Goal: Task Accomplishment & Management: Complete application form

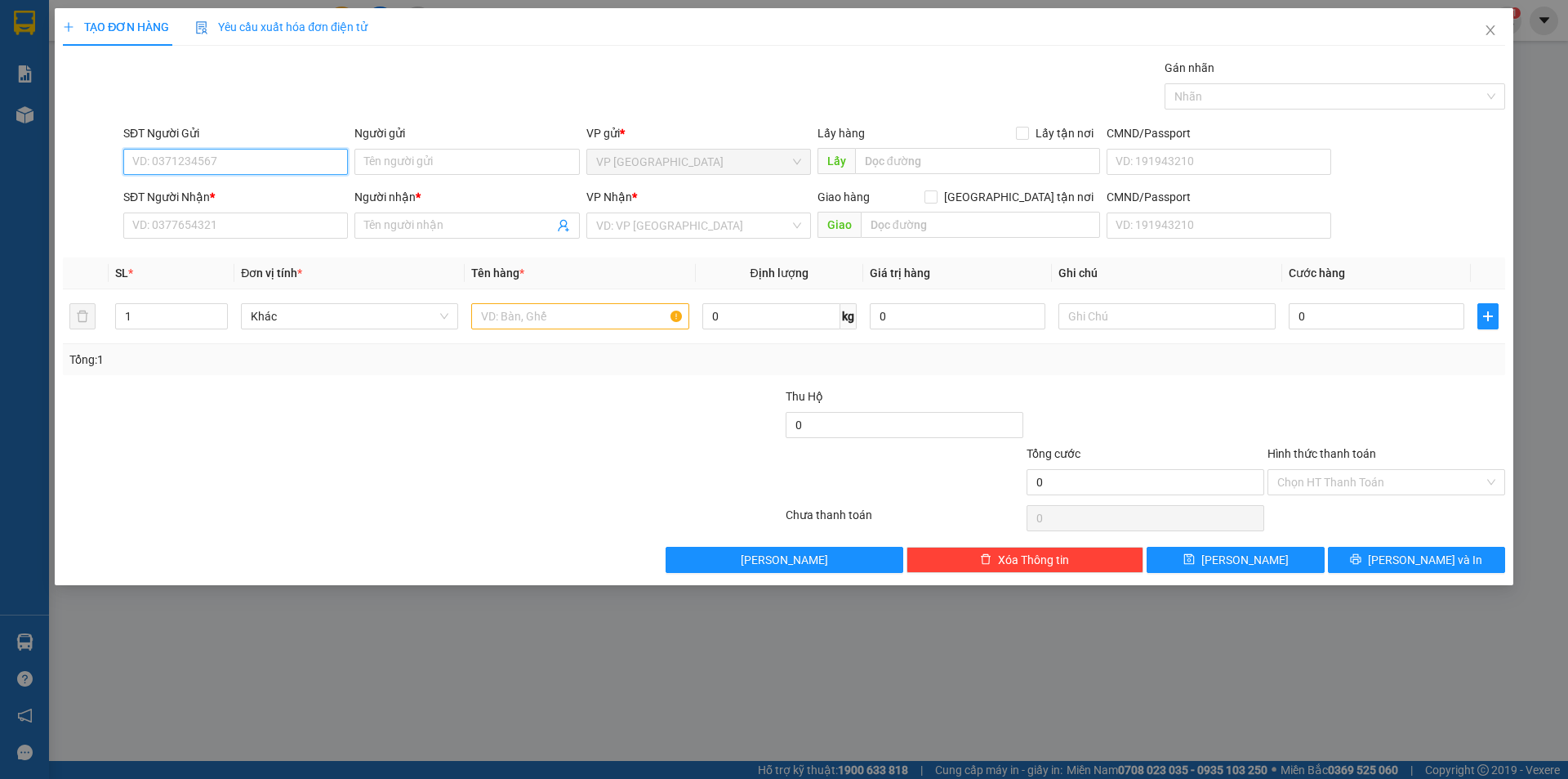
click at [307, 166] on input "SĐT Người Gửi" at bounding box center [235, 161] width 224 height 26
click at [243, 196] on div "0937281712 - [PERSON_NAME]" at bounding box center [236, 194] width 205 height 18
type input "0937281712"
type input "[PERSON_NAME]"
type input "0766949775"
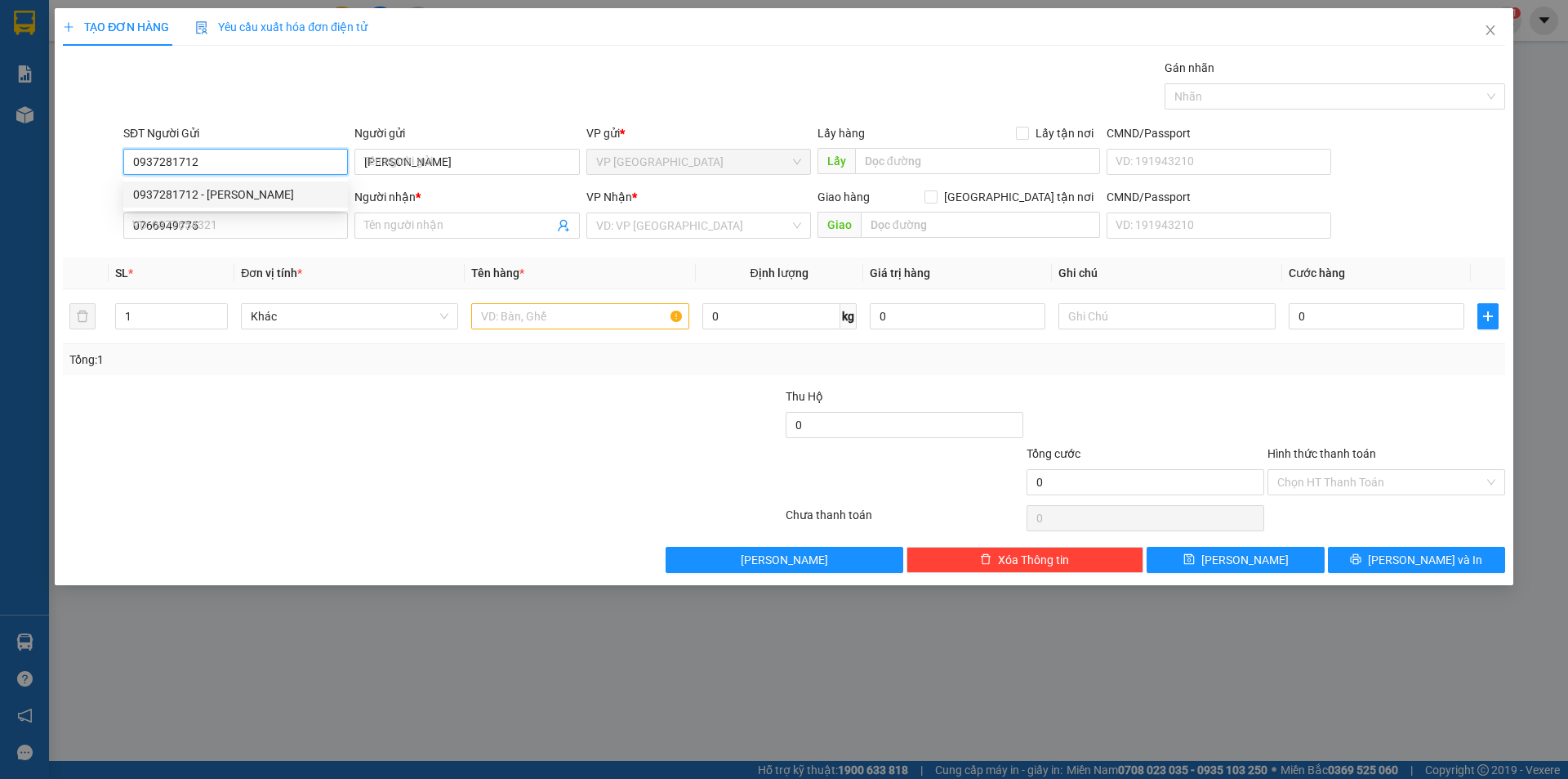
type input "a trung"
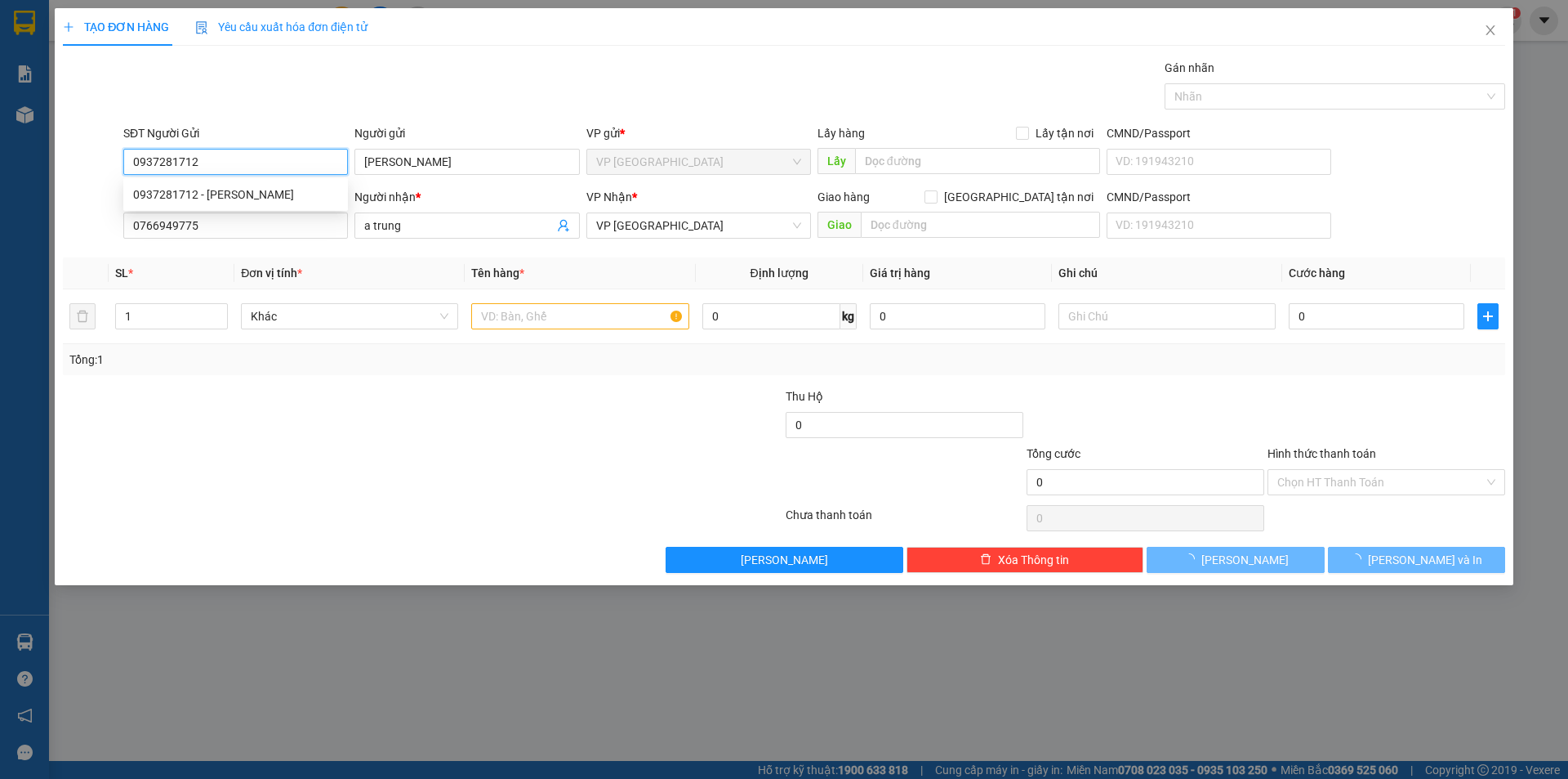
type input "20.000"
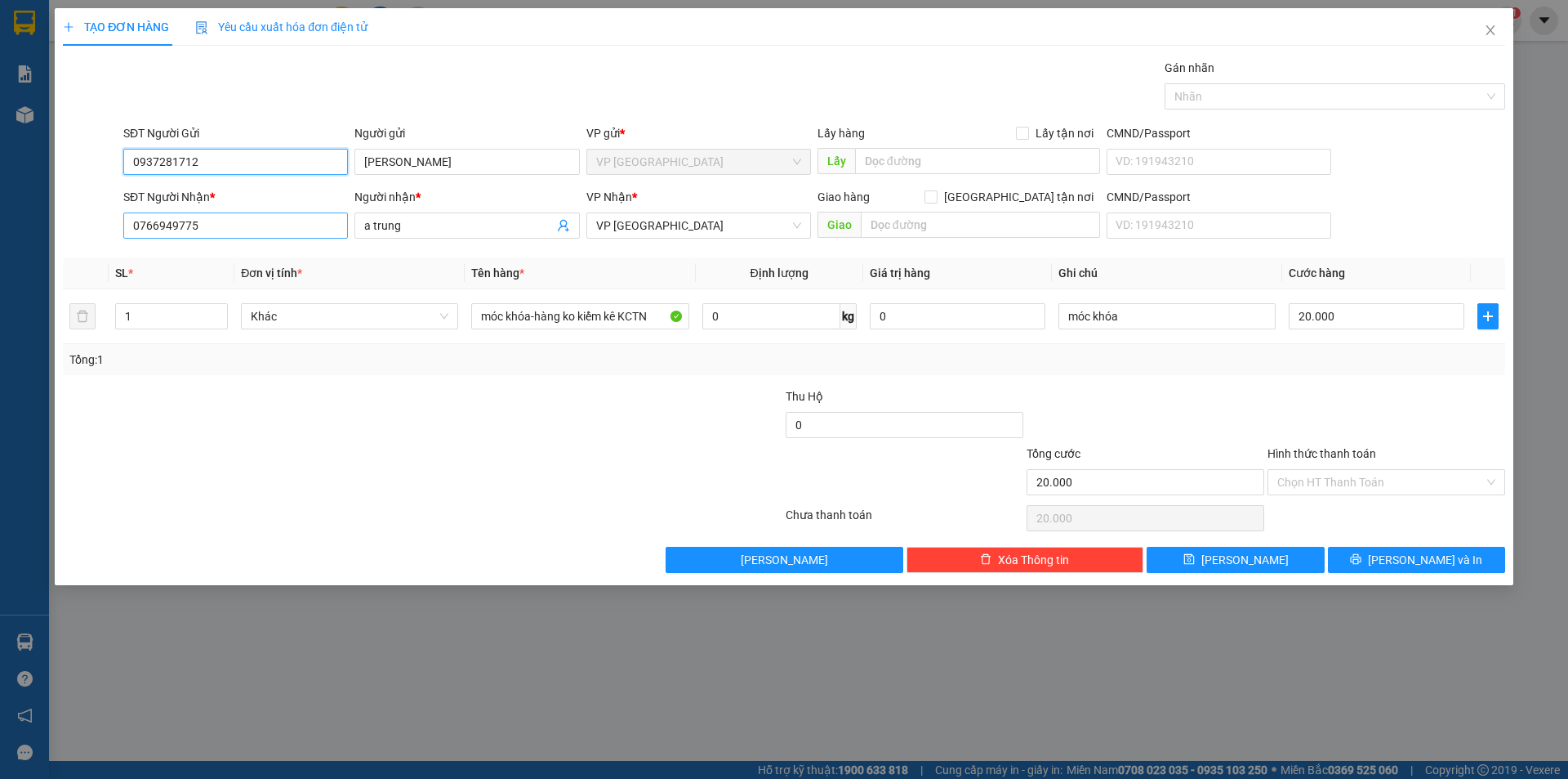
type input "0937281712"
click at [254, 223] on input "0766949775" at bounding box center [235, 225] width 224 height 26
type input "0938626998"
click at [429, 224] on input "a trung" at bounding box center [458, 226] width 188 height 18
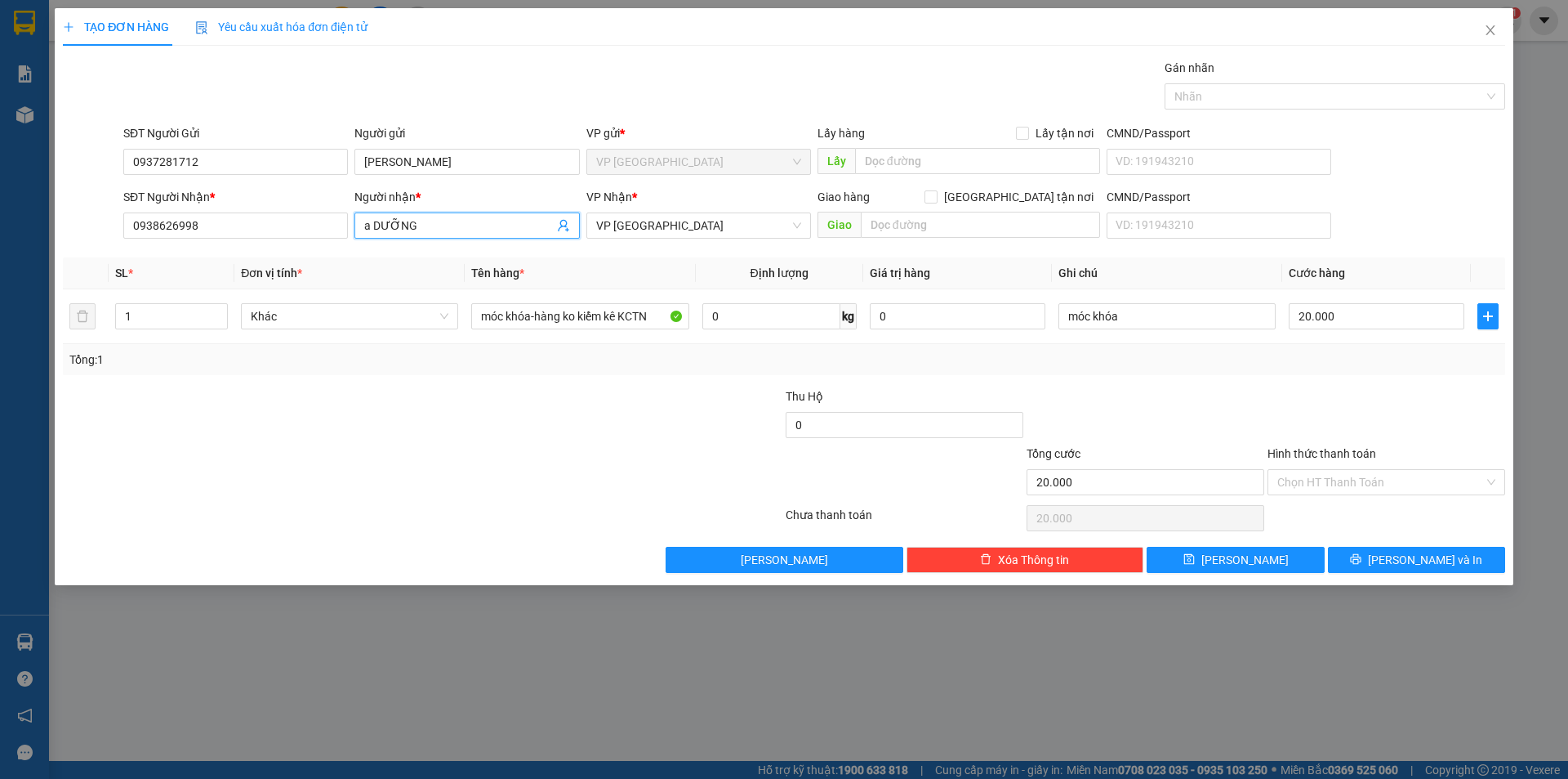
type input "a DƯỠNG"
click at [620, 431] on div at bounding box center [664, 415] width 241 height 58
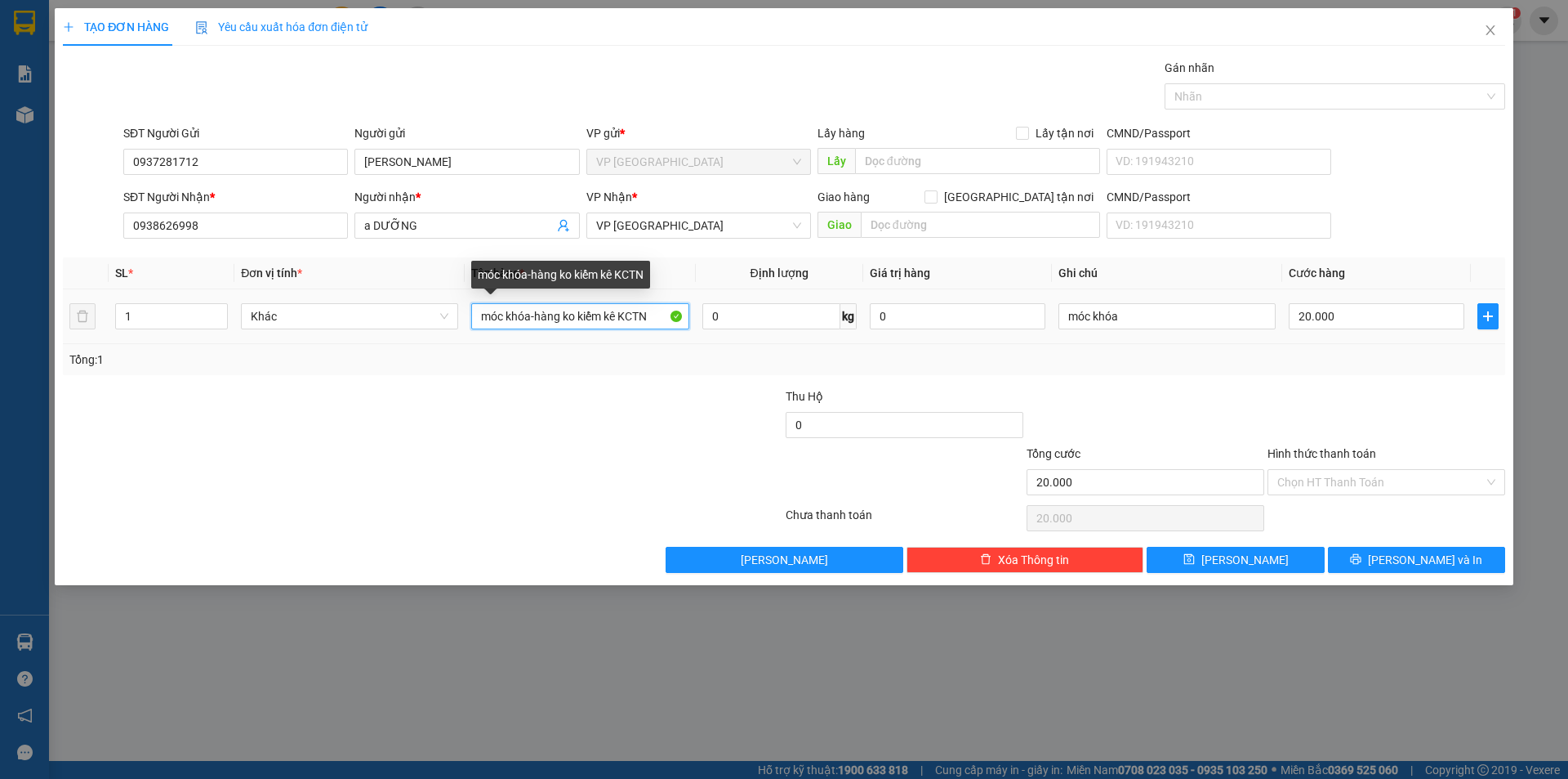
drag, startPoint x: 479, startPoint y: 314, endPoint x: 869, endPoint y: 333, distance: 390.5
click at [869, 333] on tr "1 Khác móc khóa-hàng ko kiểm kê KCTN 0 kg 0 móc khóa 20.000" at bounding box center [784, 317] width 1442 height 55
type input "BẠC CHE, DÉP (kctn hư hỏng)"
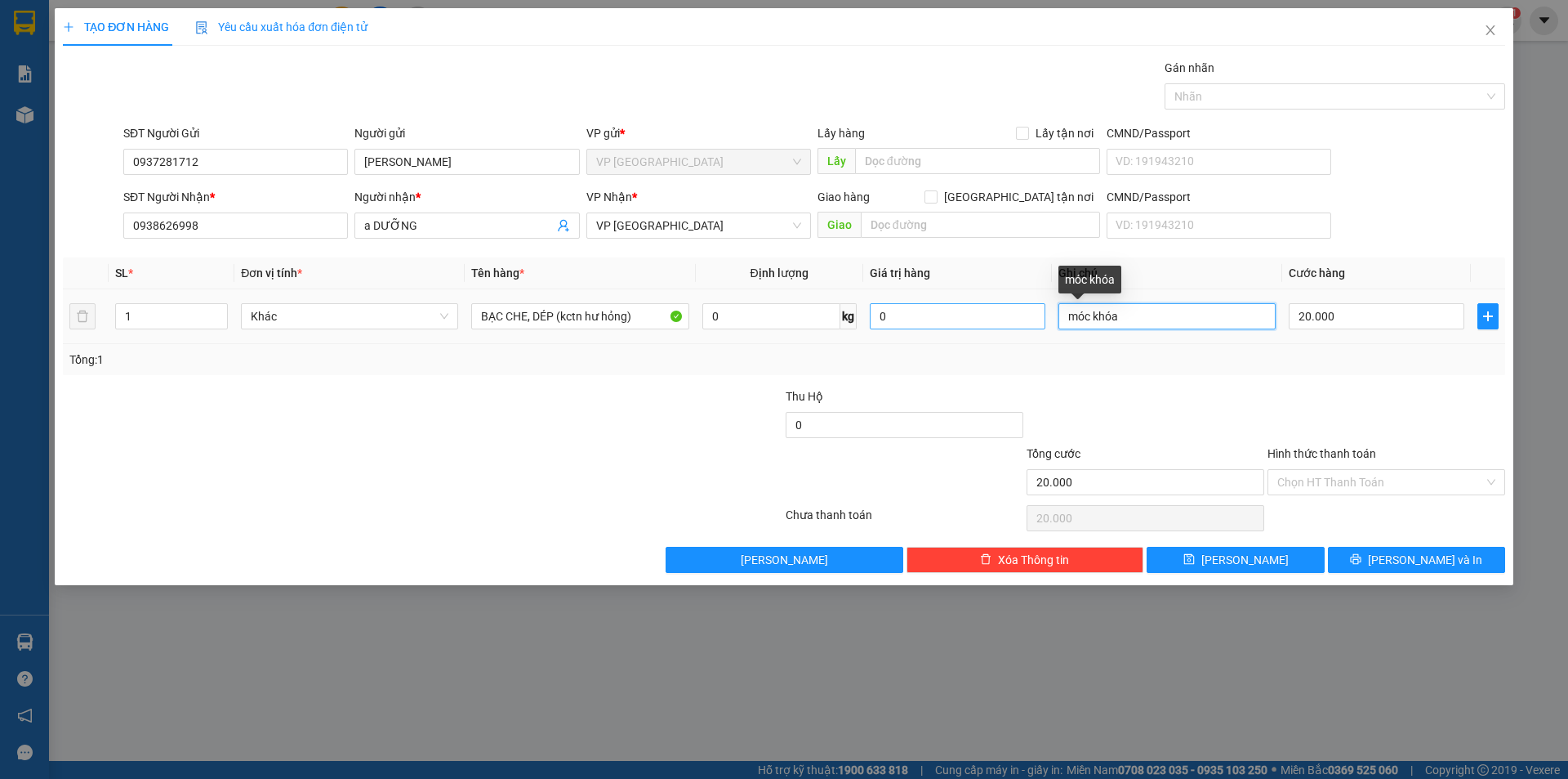
drag, startPoint x: 1170, startPoint y: 317, endPoint x: 1003, endPoint y: 329, distance: 167.4
click at [1004, 329] on tr "1 Khác BẠC CHE, DÉP (kctn hư hỏng) 0 kg 0 móc khóa 20.000" at bounding box center [784, 317] width 1442 height 55
click at [737, 230] on span "VP [GEOGRAPHIC_DATA]" at bounding box center [699, 225] width 205 height 24
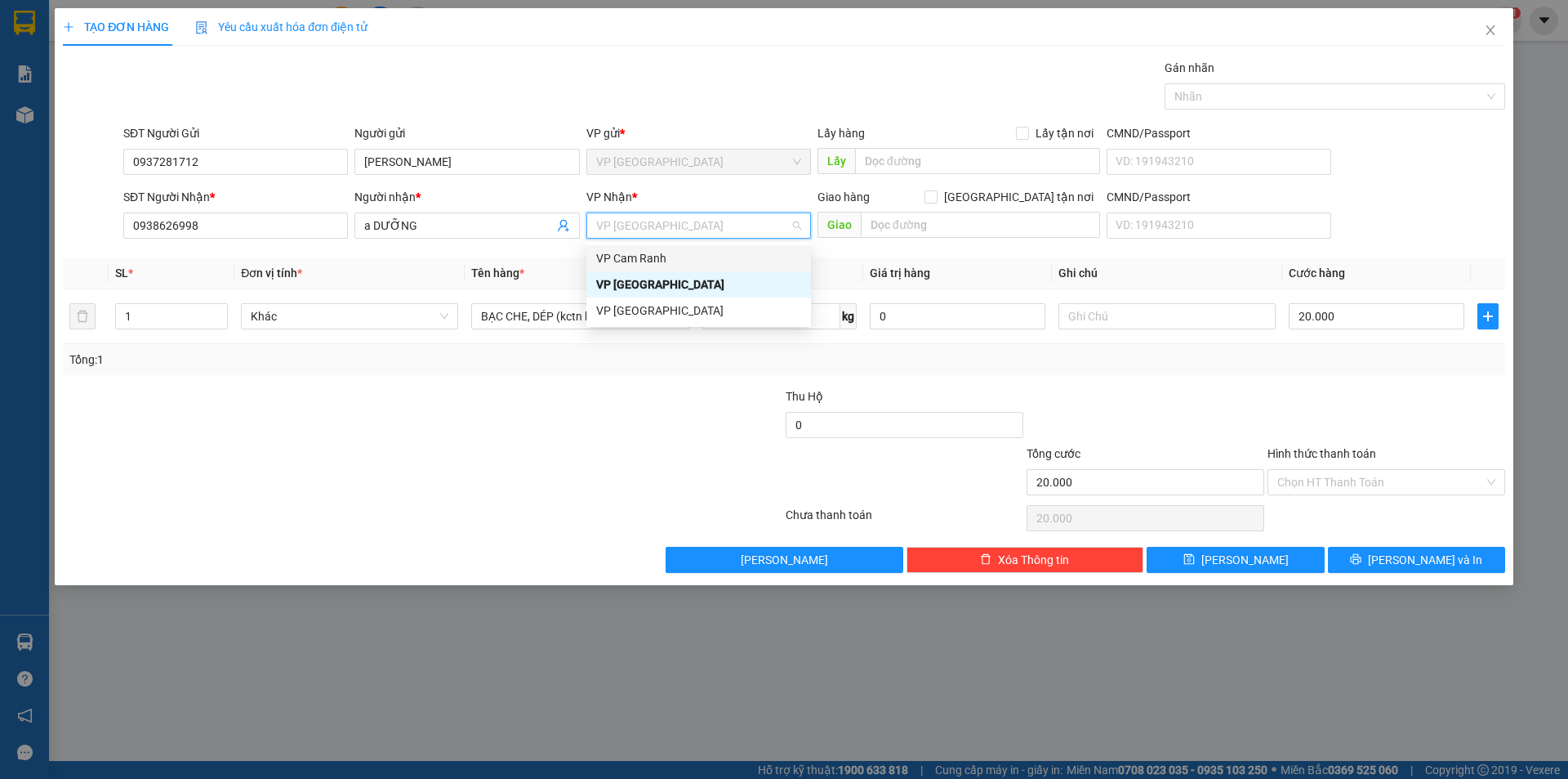
click at [669, 264] on div "VP Cam Ranh" at bounding box center [699, 259] width 205 height 18
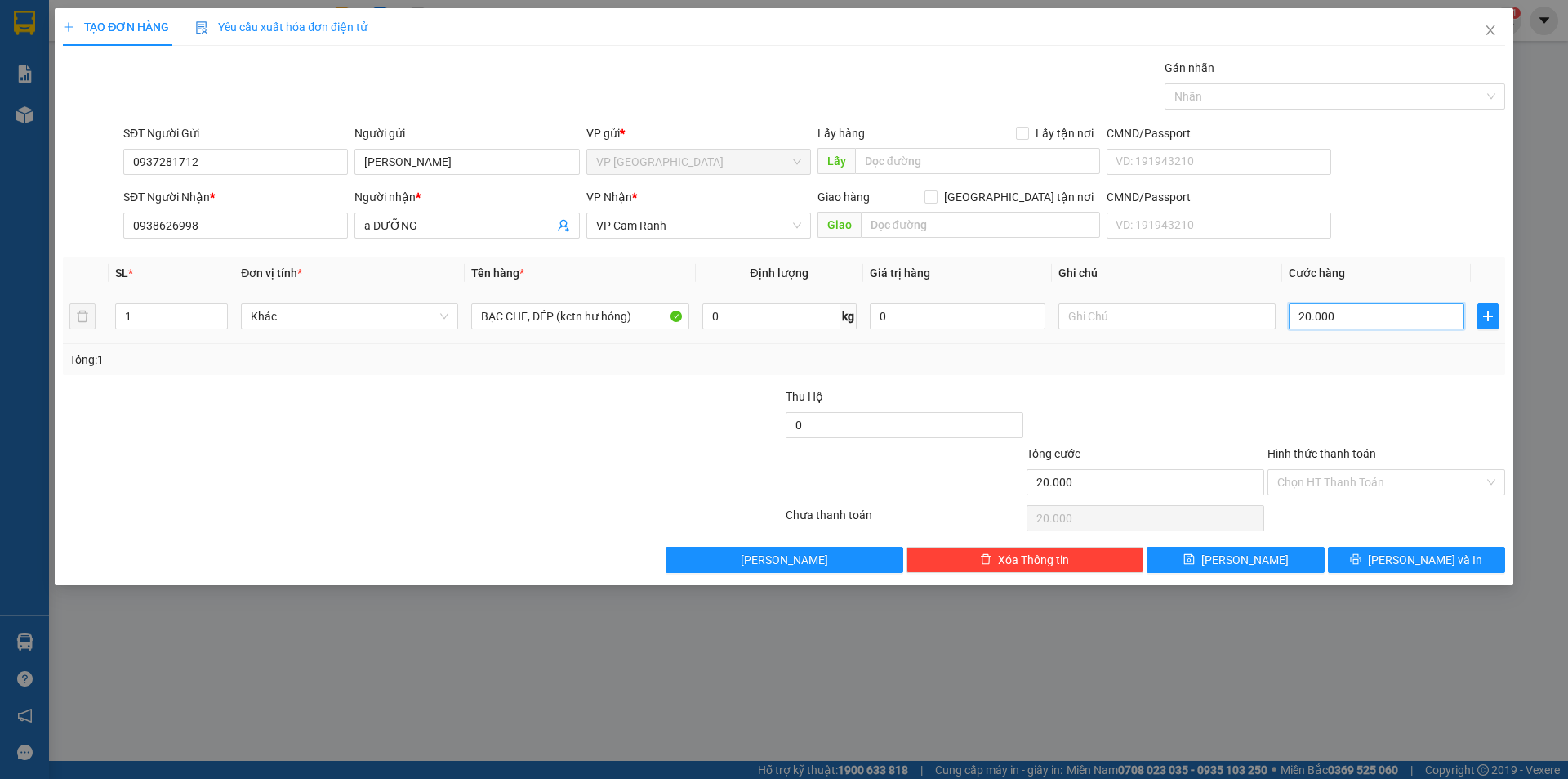
click at [1349, 321] on input "20.000" at bounding box center [1376, 316] width 176 height 26
type input "0"
type input "7"
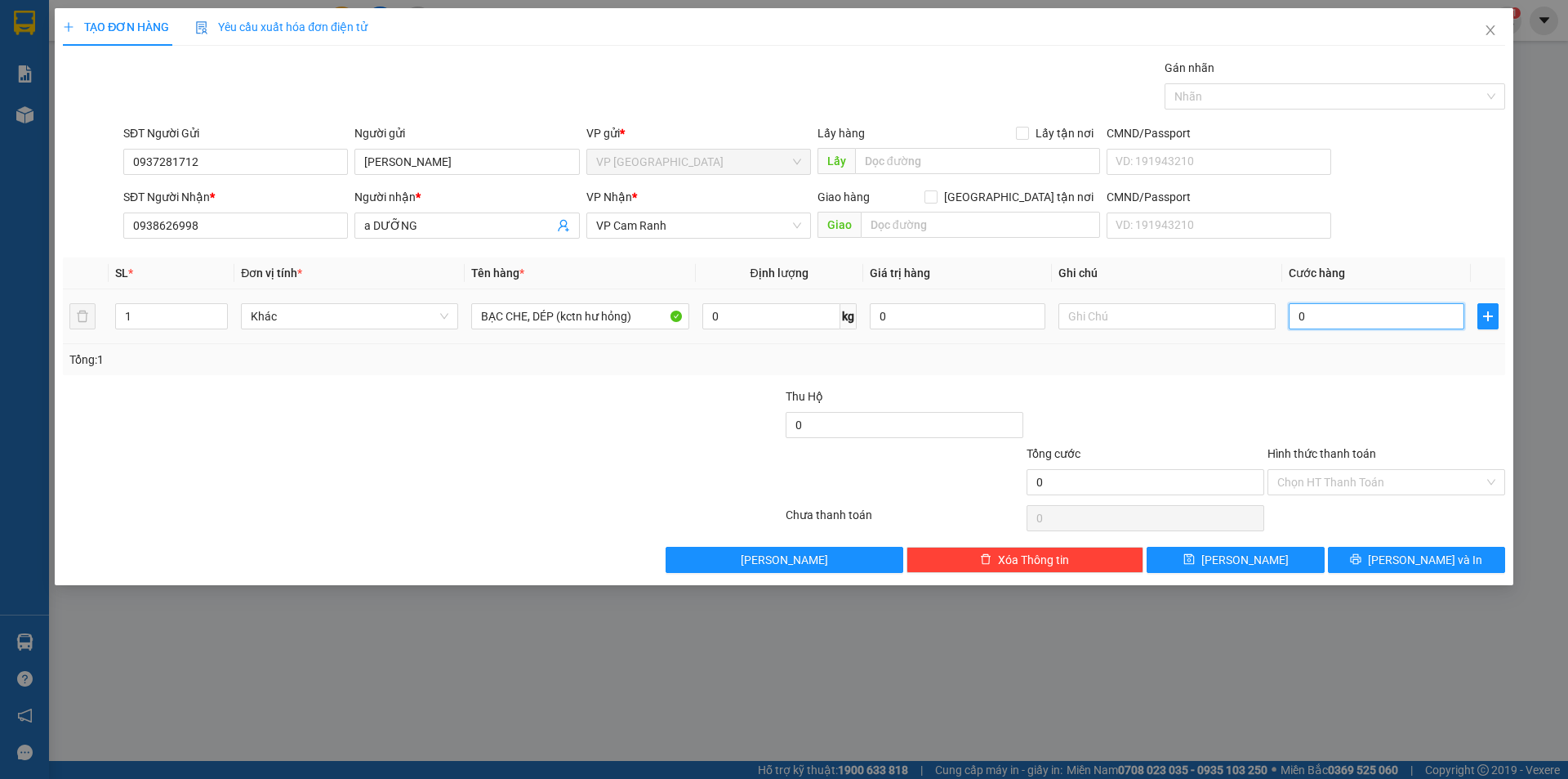
type input "7"
type input "07"
type input "70"
type input "070"
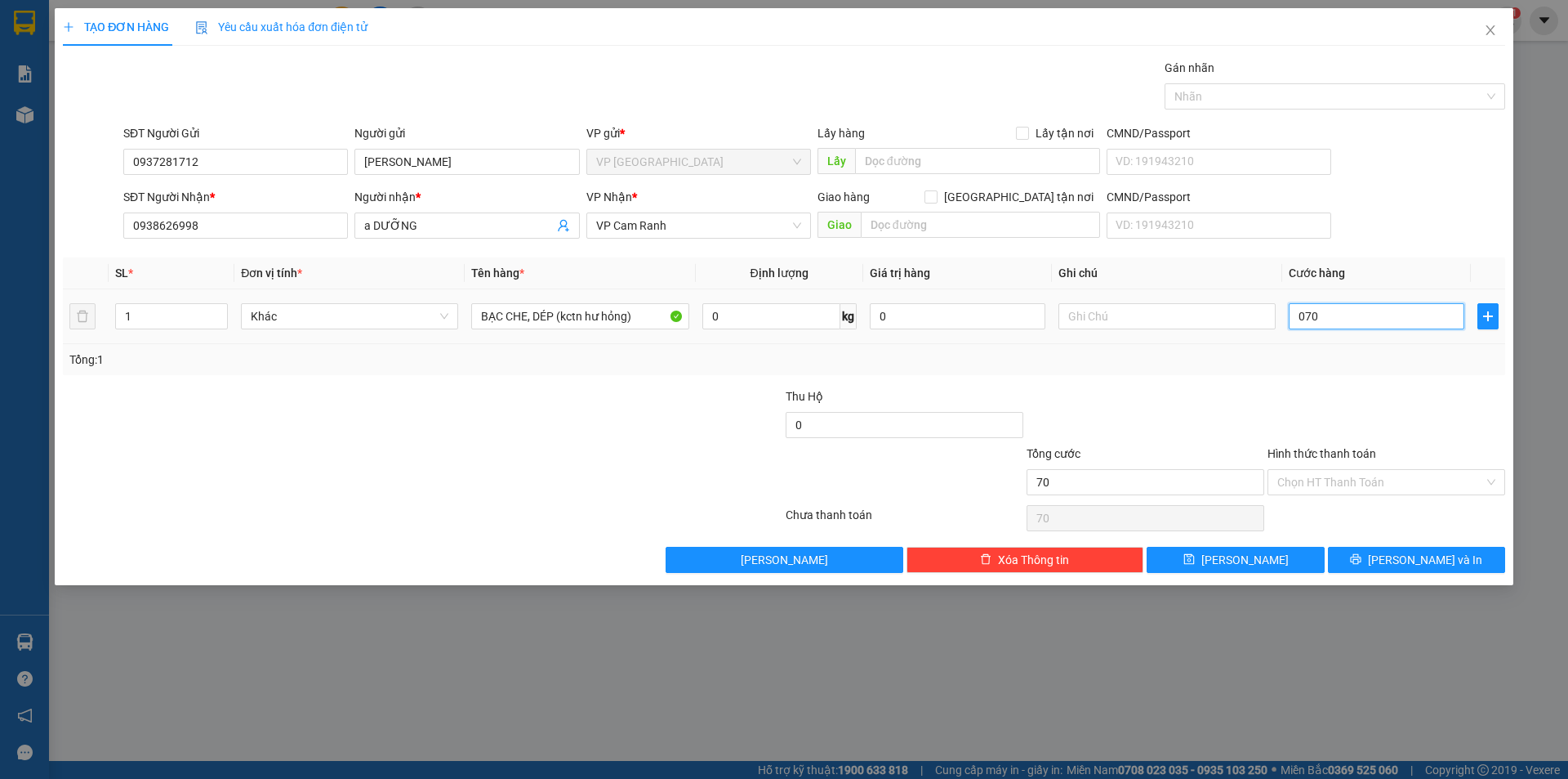
type input "700"
type input "0.700"
type input "7.000"
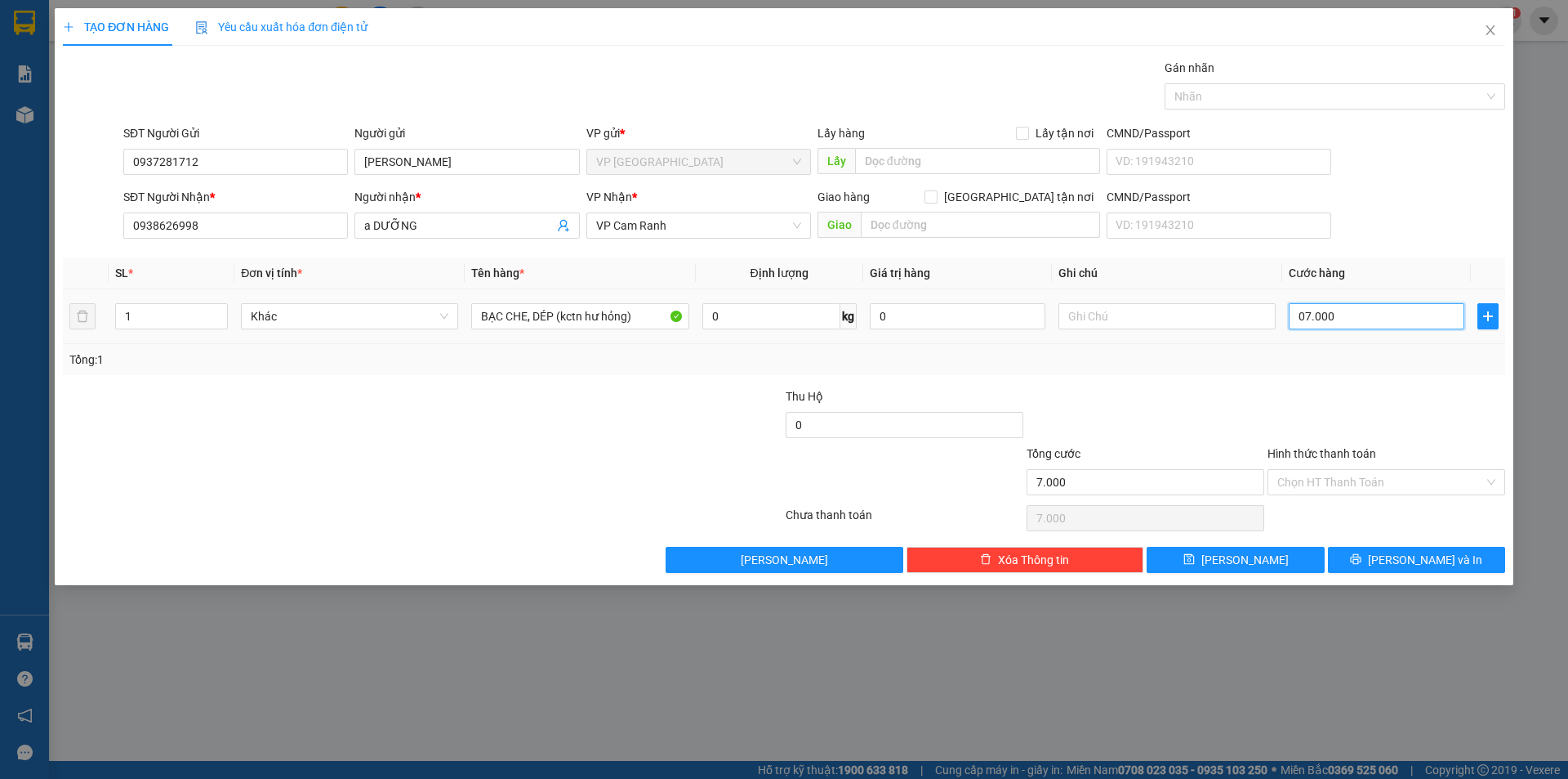
type input "070.000"
type input "70.000"
click at [1177, 396] on div at bounding box center [1145, 415] width 241 height 58
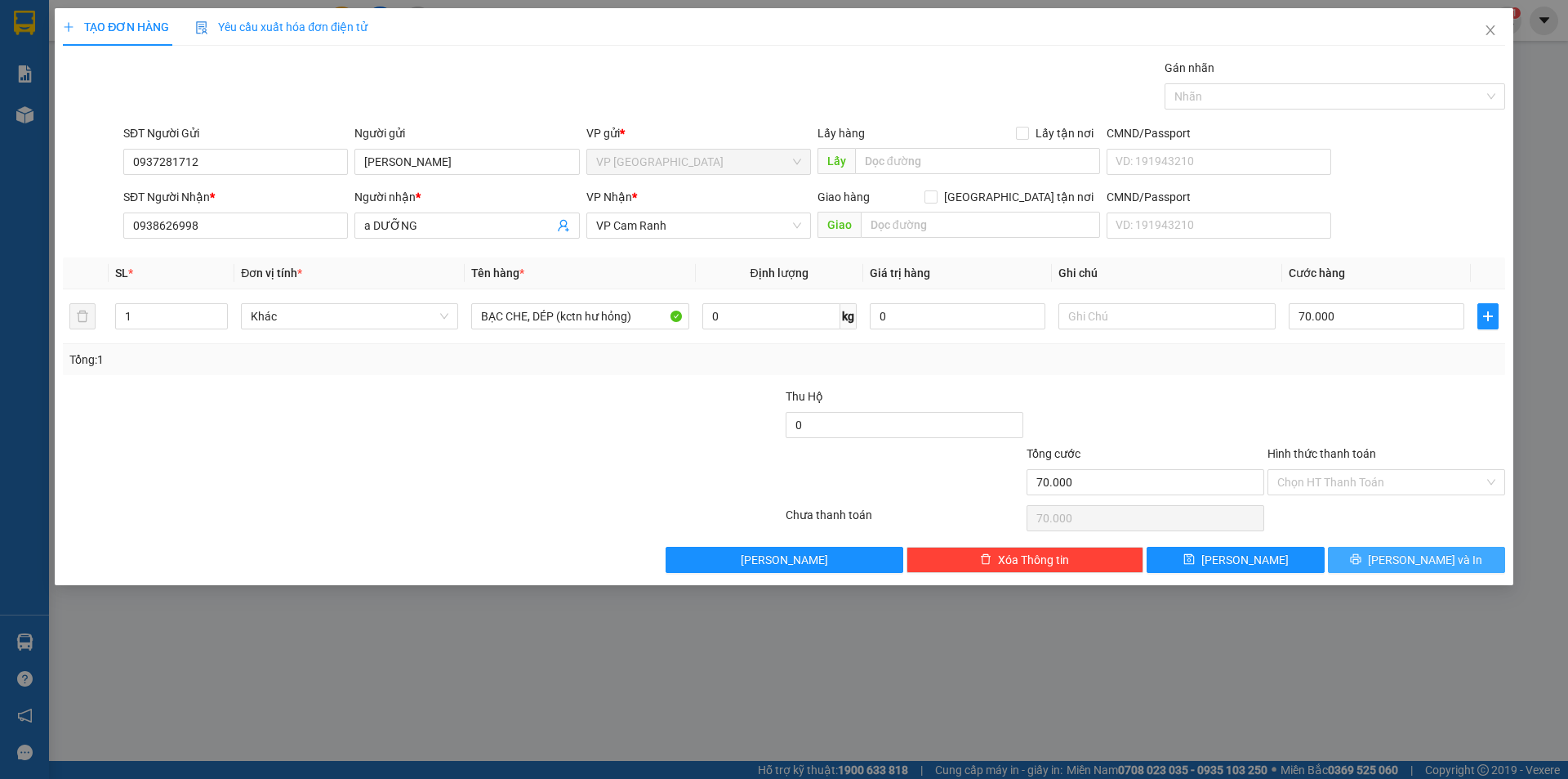
click at [1412, 557] on span "[PERSON_NAME] và In" at bounding box center [1425, 560] width 114 height 18
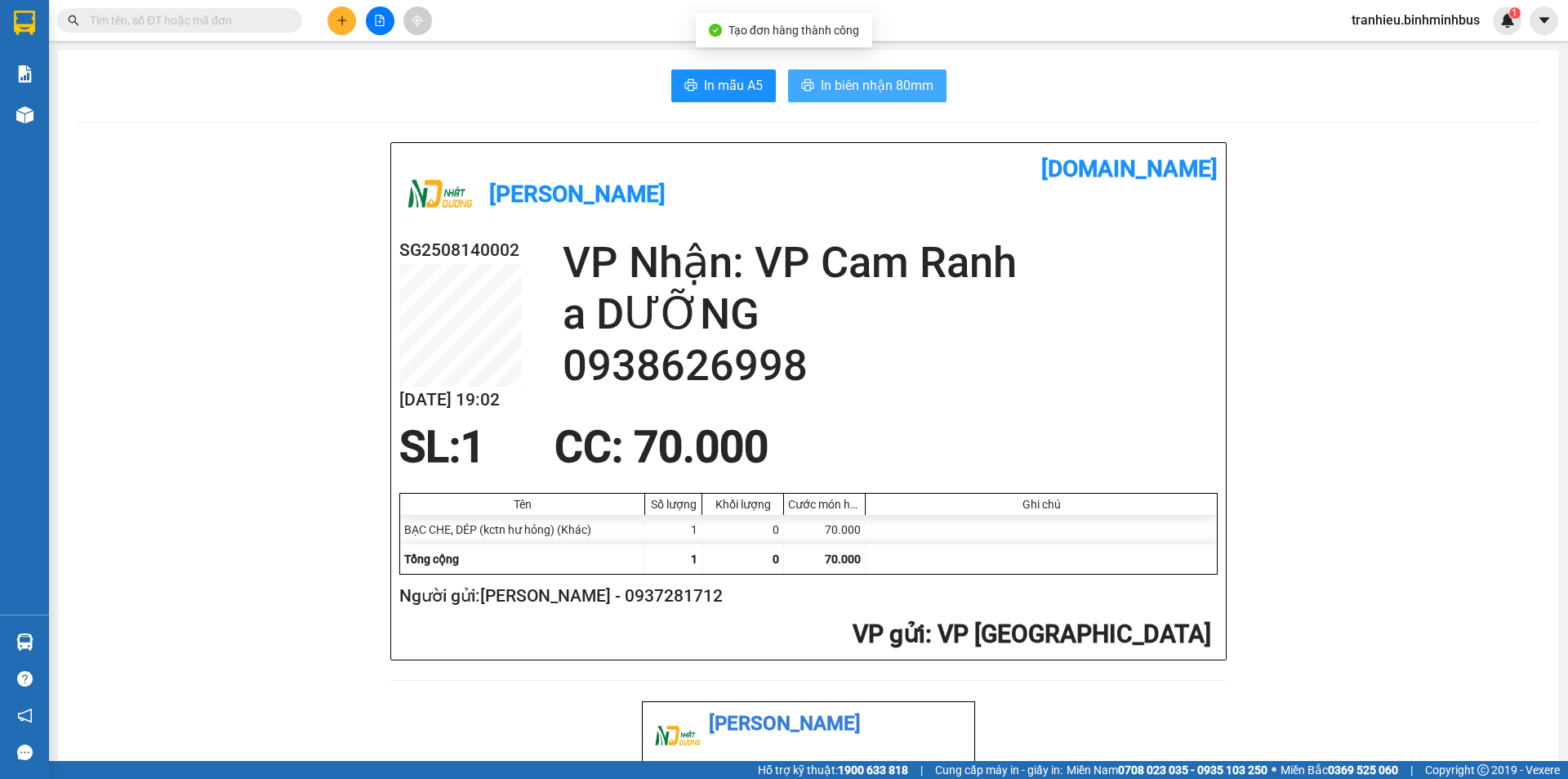
click at [901, 84] on span "In biên nhận 80mm" at bounding box center [877, 85] width 113 height 20
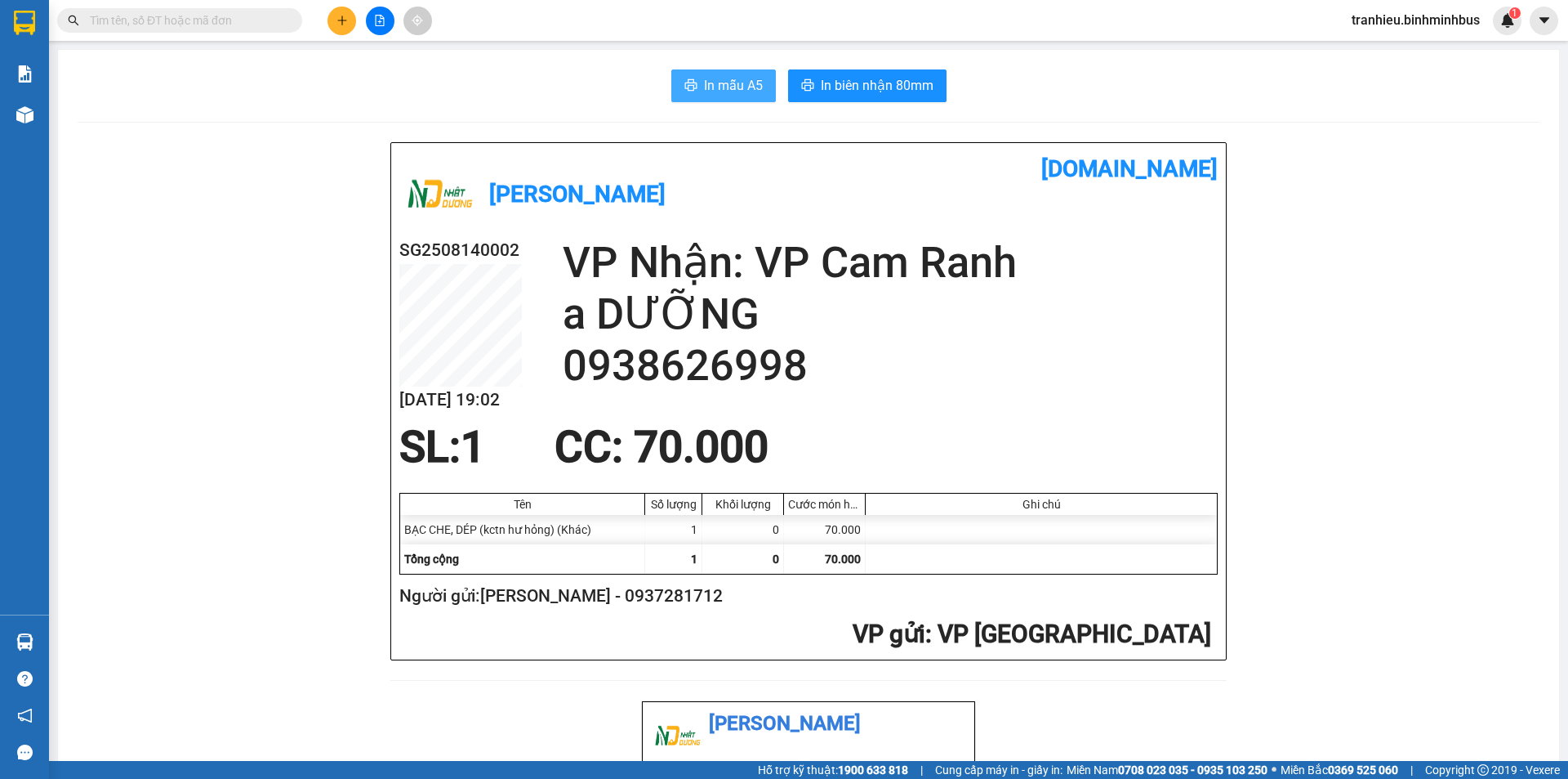
click at [730, 93] on span "In mẫu A5" at bounding box center [734, 85] width 59 height 20
